Goal: Navigation & Orientation: Find specific page/section

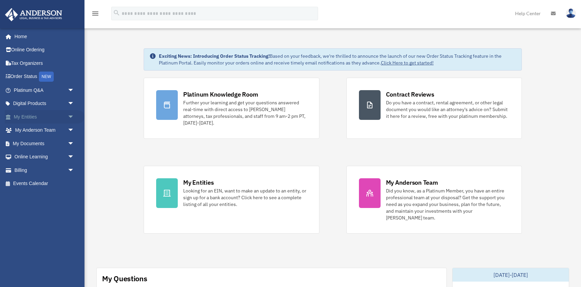
click at [28, 119] on link "My Entities arrow_drop_down" at bounding box center [45, 117] width 80 height 14
click at [60, 114] on link "My Entities arrow_drop_down" at bounding box center [45, 117] width 80 height 14
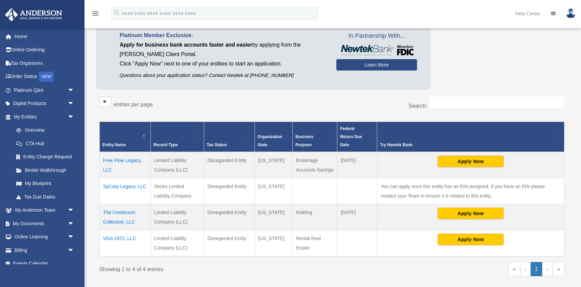
scroll to position [51, 0]
click at [124, 185] on td "SyCorp Legacy, LLC" at bounding box center [125, 191] width 51 height 26
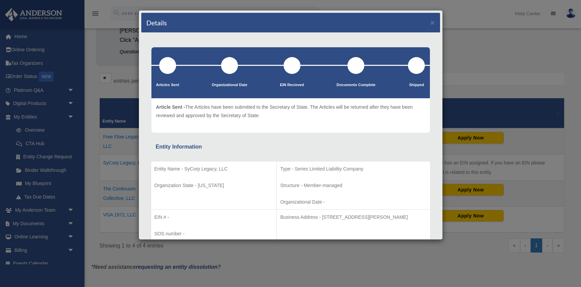
scroll to position [0, 0]
click at [432, 23] on button "×" at bounding box center [432, 22] width 4 height 7
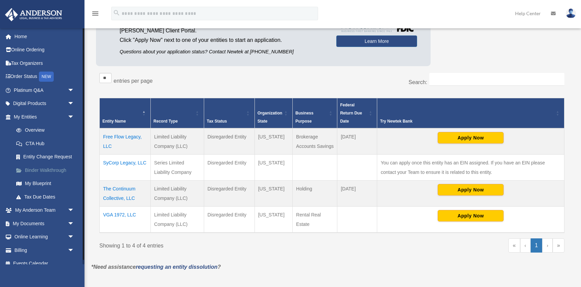
click at [64, 170] on link "Binder Walkthrough" at bounding box center [46, 170] width 75 height 14
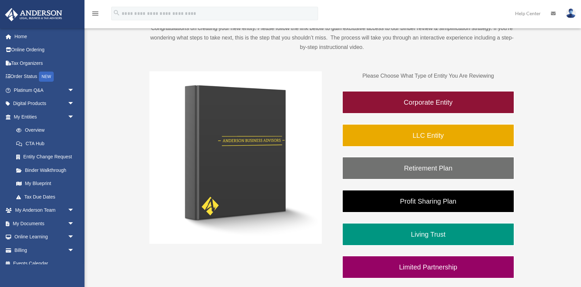
scroll to position [76, 0]
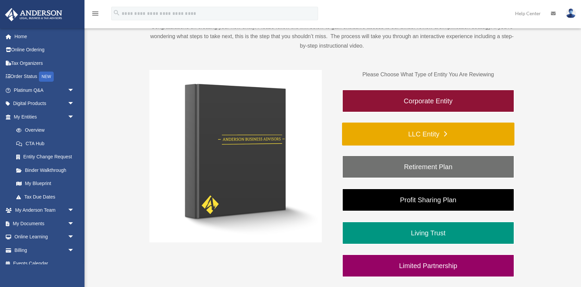
click at [422, 130] on link "LLC Entity" at bounding box center [428, 134] width 172 height 23
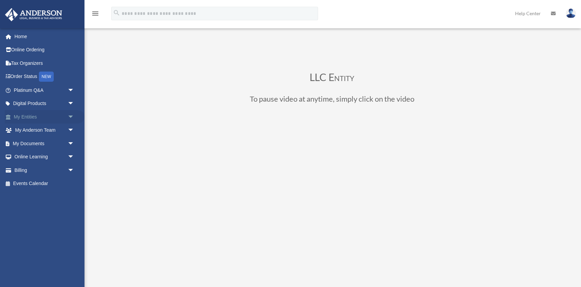
click at [68, 116] on span "arrow_drop_down" at bounding box center [75, 117] width 14 height 14
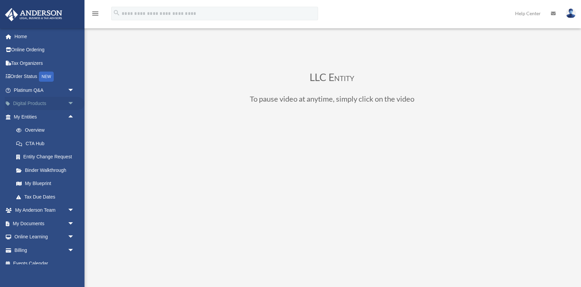
click at [41, 104] on link "Digital Products arrow_drop_down" at bounding box center [45, 104] width 80 height 14
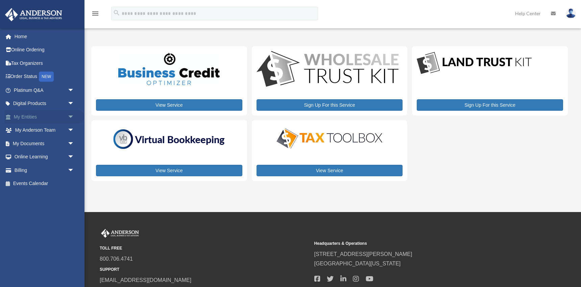
click at [33, 119] on link "My Entities arrow_drop_down" at bounding box center [45, 117] width 80 height 14
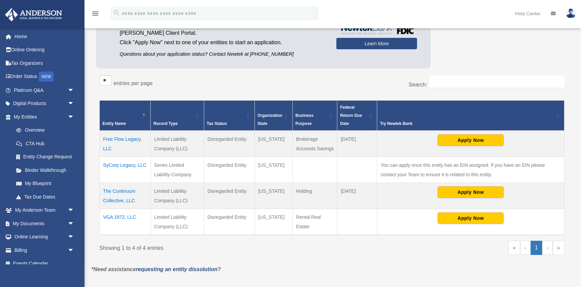
scroll to position [76, 0]
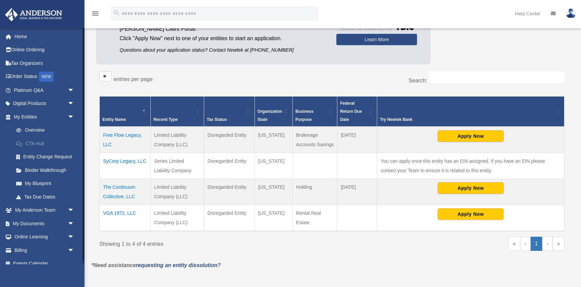
click at [42, 141] on link "CTA Hub" at bounding box center [46, 144] width 75 height 14
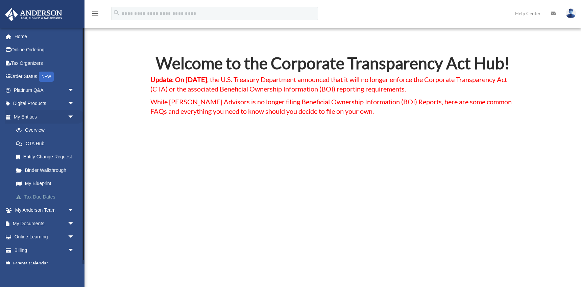
click at [48, 195] on link "Tax Due Dates" at bounding box center [46, 197] width 75 height 14
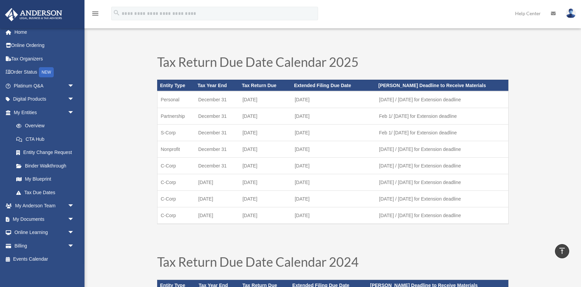
scroll to position [1, 0]
click at [43, 179] on link "My Blueprint" at bounding box center [46, 180] width 75 height 14
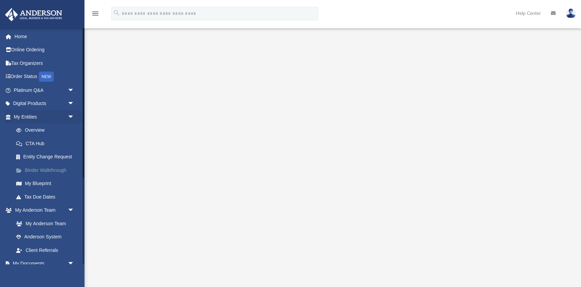
click at [41, 171] on link "Binder Walkthrough" at bounding box center [46, 170] width 75 height 14
